Goal: Task Accomplishment & Management: Use online tool/utility

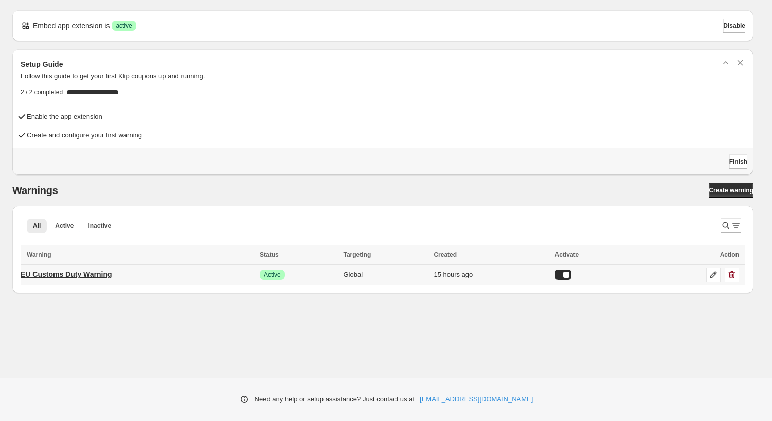
click at [71, 273] on p "EU Customs Duty Warning" at bounding box center [67, 274] width 92 height 10
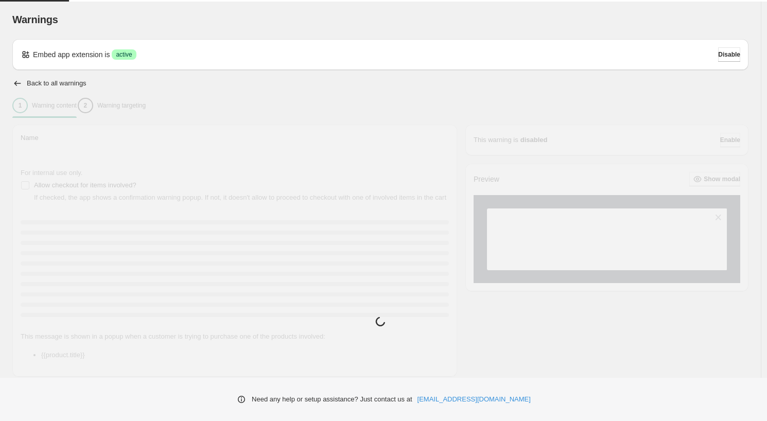
type input "**********"
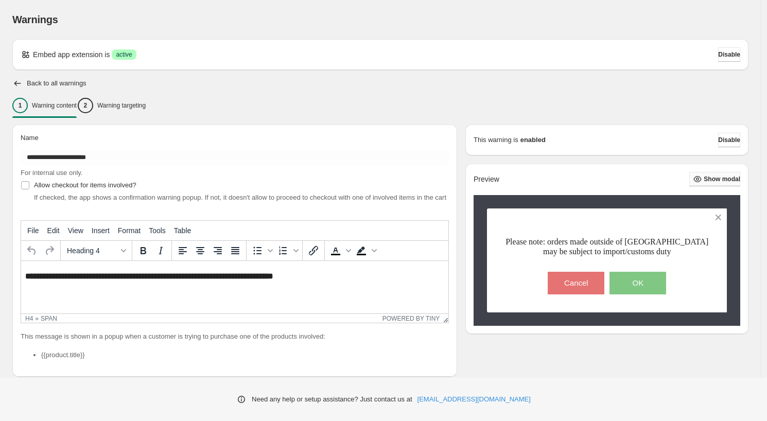
click at [727, 177] on span "Show modal" at bounding box center [721, 179] width 37 height 8
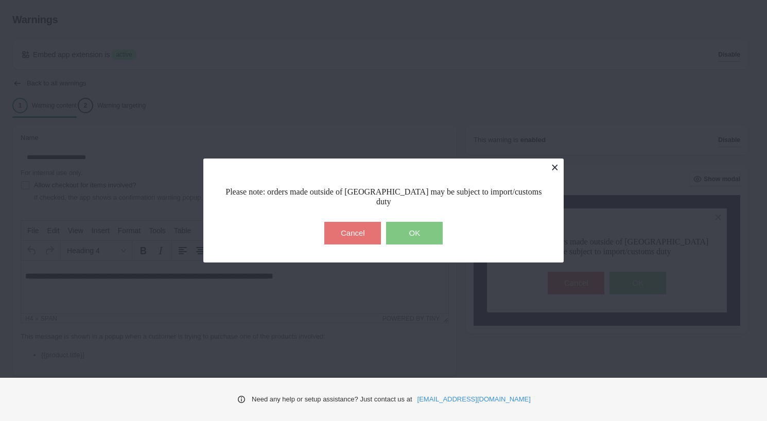
click at [556, 170] on button at bounding box center [554, 167] width 18 height 18
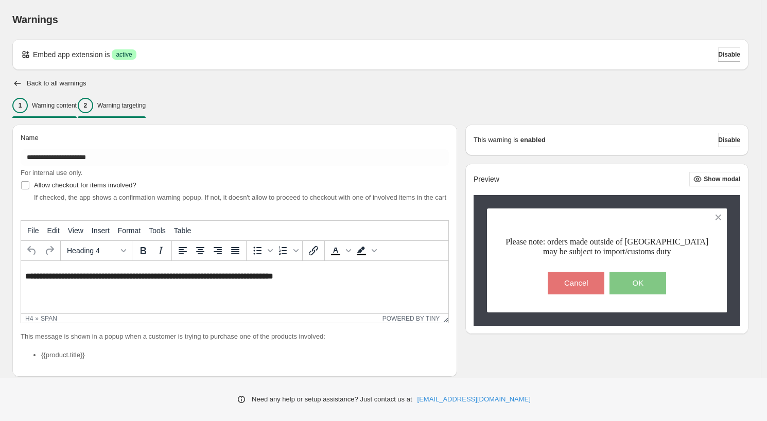
click at [146, 104] on p "Warning targeting" at bounding box center [121, 105] width 48 height 8
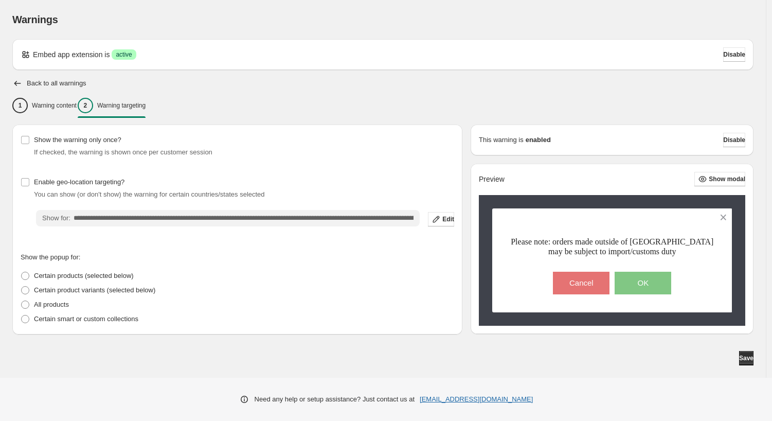
click at [486, 400] on link "[EMAIL_ADDRESS][DOMAIN_NAME]" at bounding box center [476, 399] width 113 height 10
